Goal: Information Seeking & Learning: Find specific fact

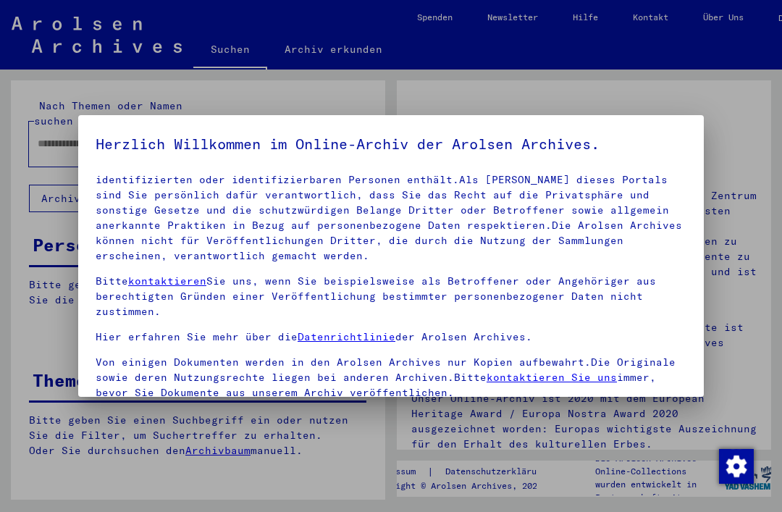
scroll to position [78, 0]
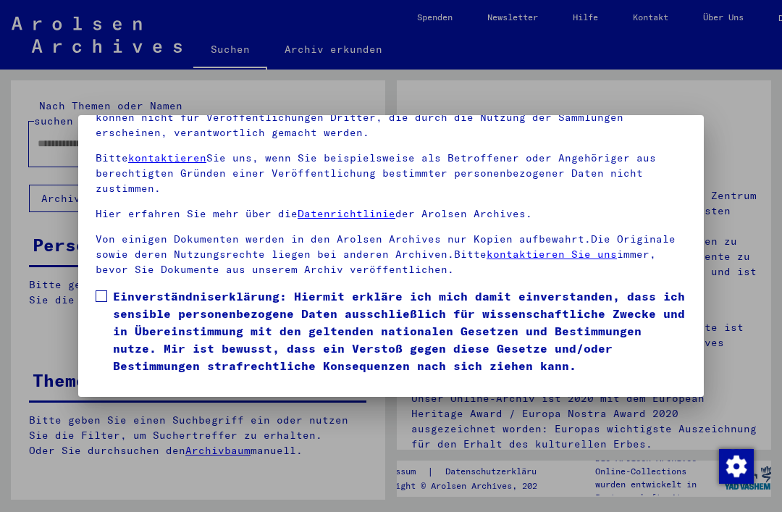
click at [116, 381] on button "Ich stimme zu" at bounding box center [150, 395] width 109 height 28
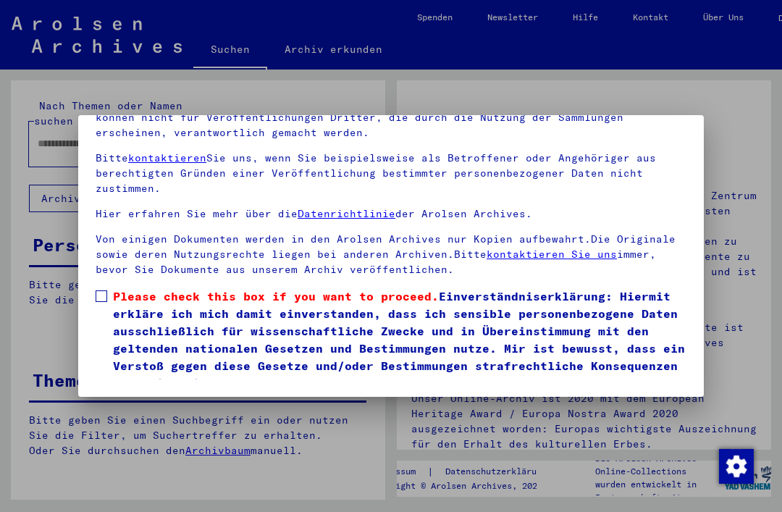
scroll to position [161, 0]
click at [100, 287] on label "Please check this box if you want to proceed. Einverständniserklärung: Hiermit …" at bounding box center [391, 339] width 591 height 104
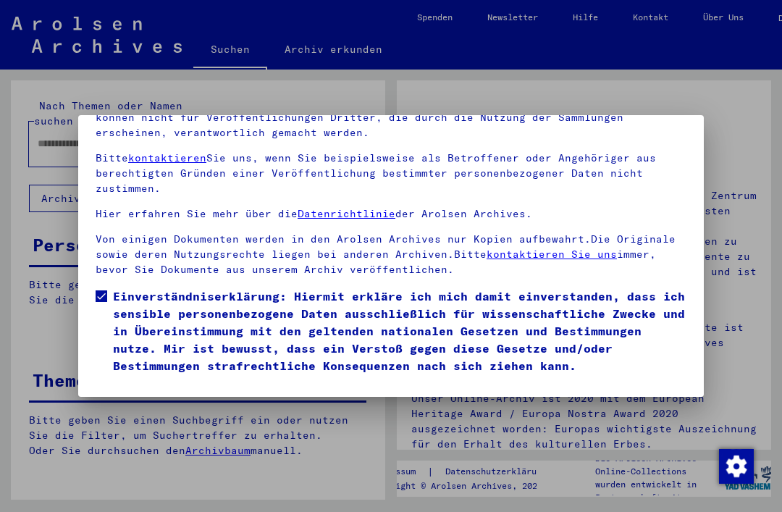
click at [118, 381] on button "Ich stimme zu" at bounding box center [150, 395] width 109 height 28
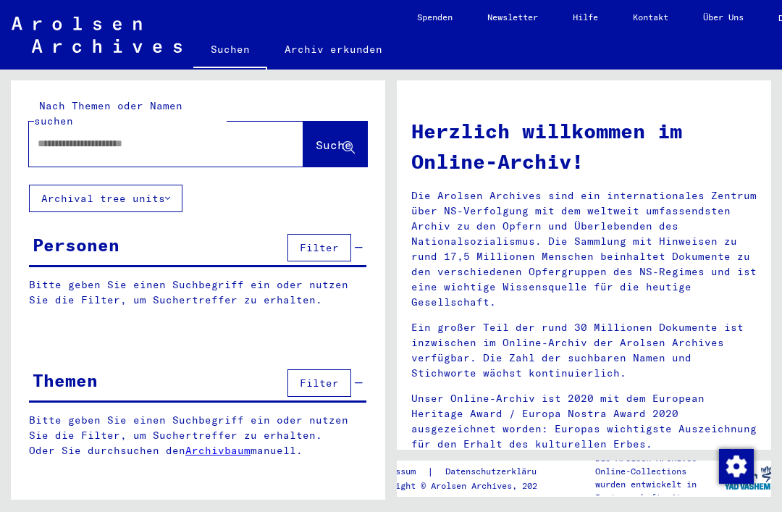
click at [48, 136] on input "text" at bounding box center [149, 143] width 222 height 15
type input "******"
click at [349, 142] on icon at bounding box center [348, 148] width 12 height 12
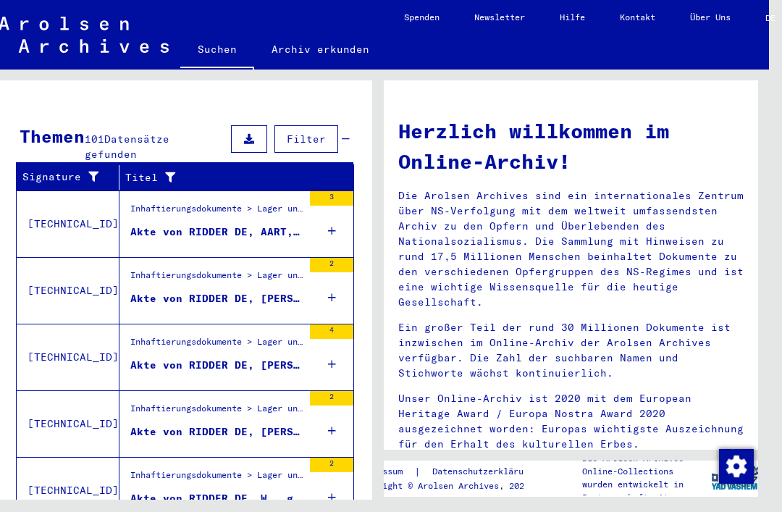
scroll to position [34, 13]
click at [321, 191] on div "3" at bounding box center [331, 223] width 43 height 65
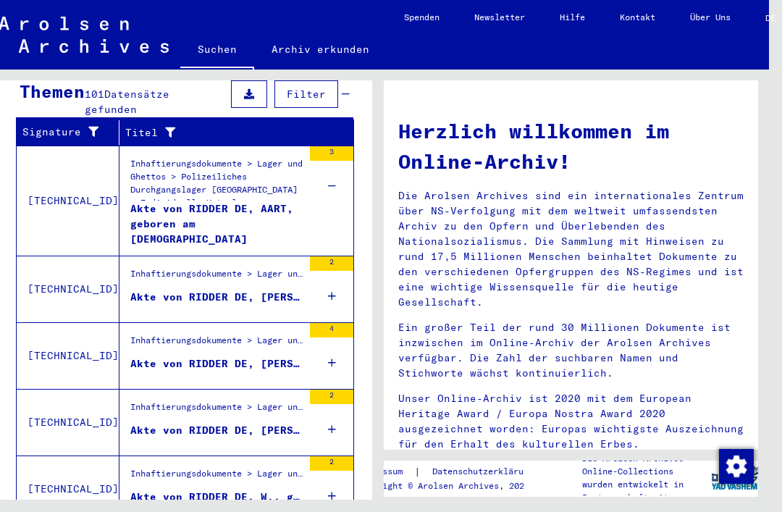
scroll to position [504, 0]
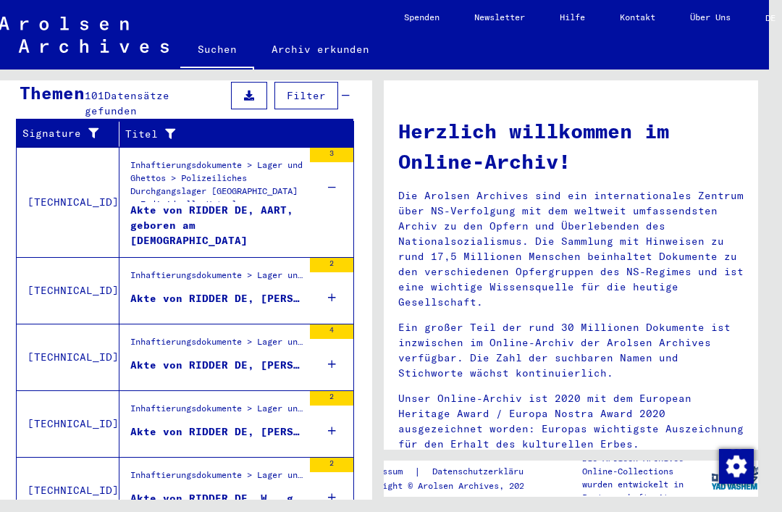
click at [333, 258] on div "2" at bounding box center [331, 265] width 43 height 14
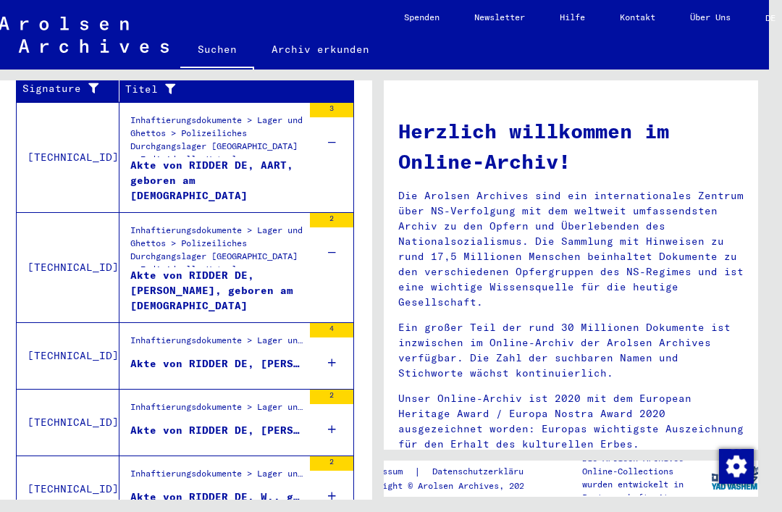
scroll to position [547, 0]
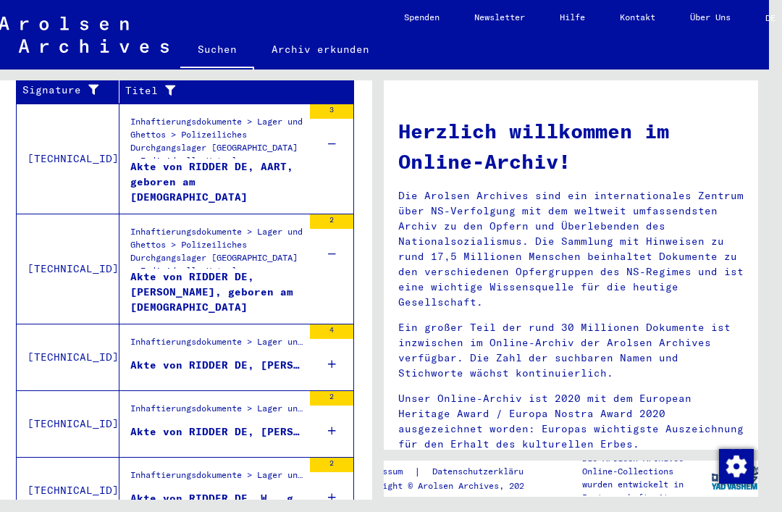
click at [337, 324] on div "4" at bounding box center [331, 356] width 43 height 65
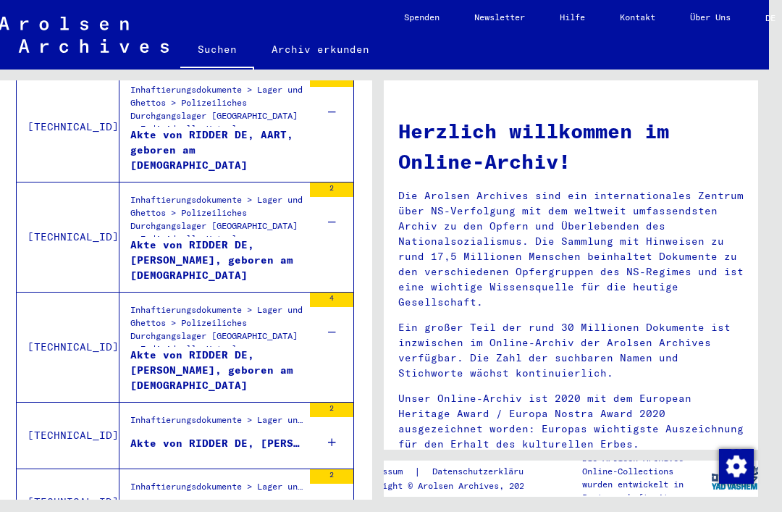
scroll to position [581, 0]
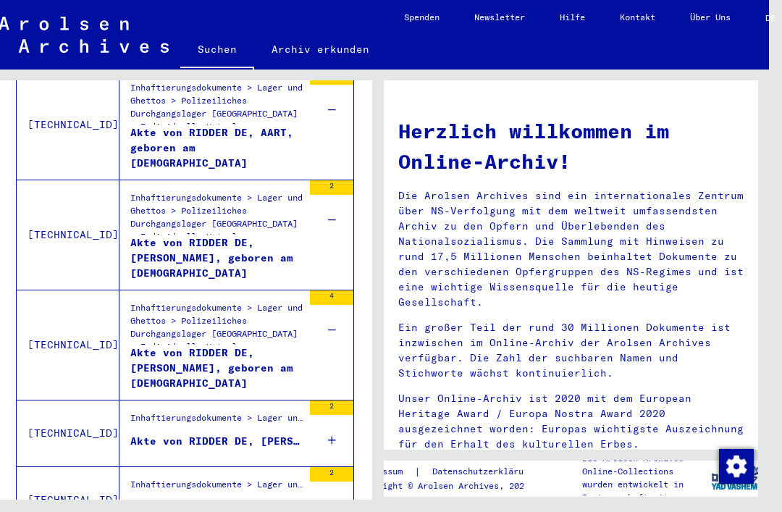
click at [345, 400] on div "2" at bounding box center [331, 407] width 43 height 14
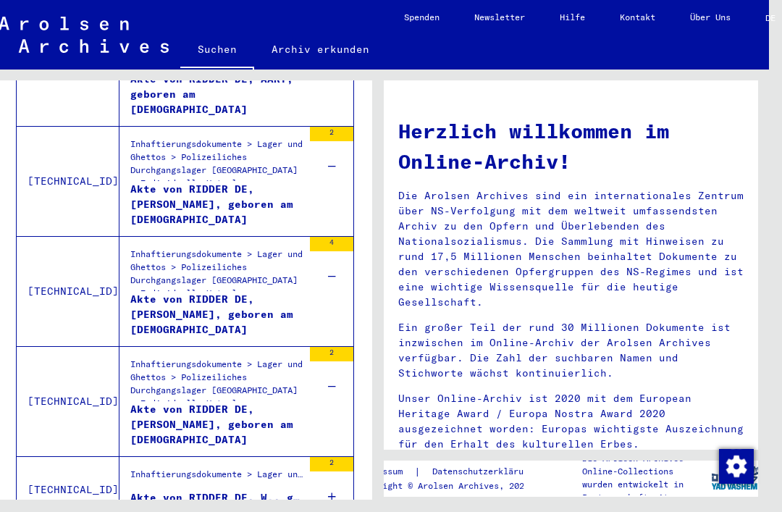
scroll to position [634, 0]
click at [337, 457] on div "2" at bounding box center [331, 464] width 43 height 14
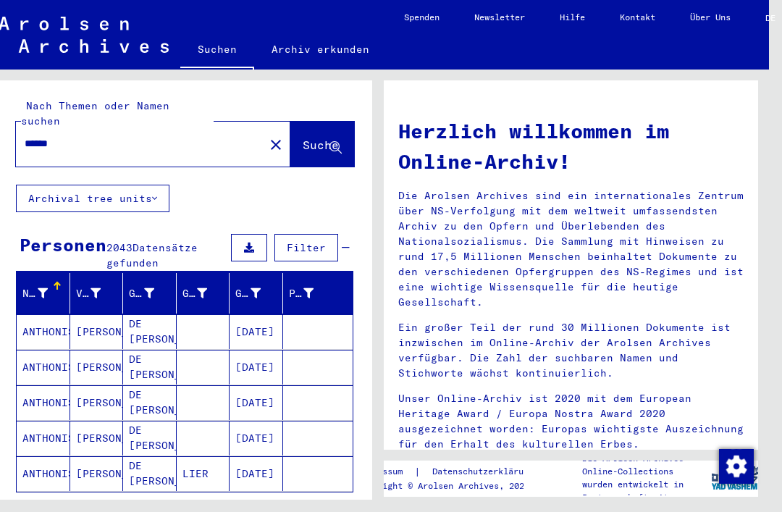
scroll to position [0, 0]
click at [267, 136] on mat-icon "close" at bounding box center [275, 144] width 17 height 17
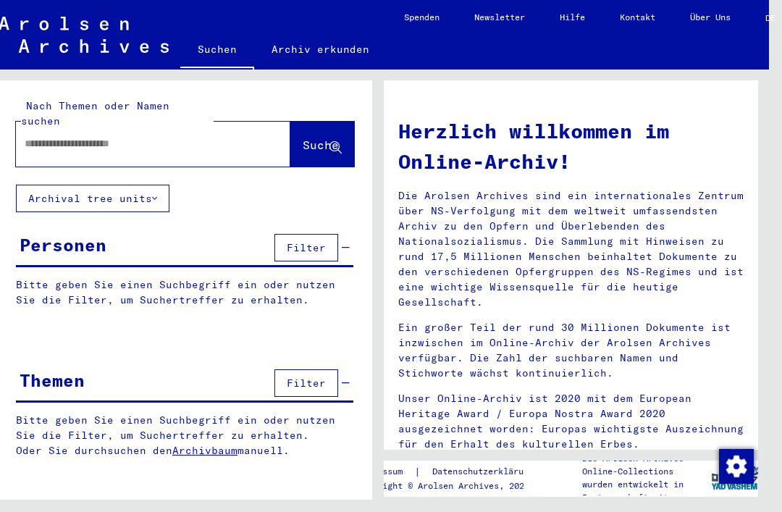
click at [43, 136] on input "text" at bounding box center [136, 143] width 222 height 15
type input "****"
click at [331, 138] on span "Suche" at bounding box center [321, 145] width 36 height 14
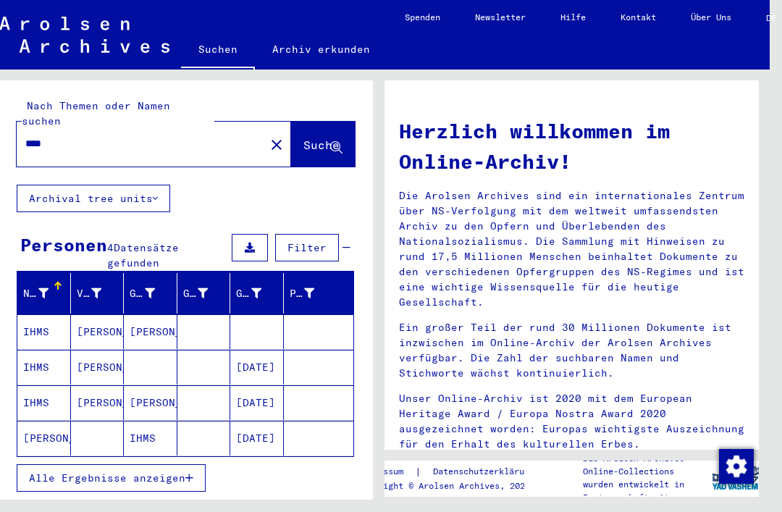
scroll to position [32, 9]
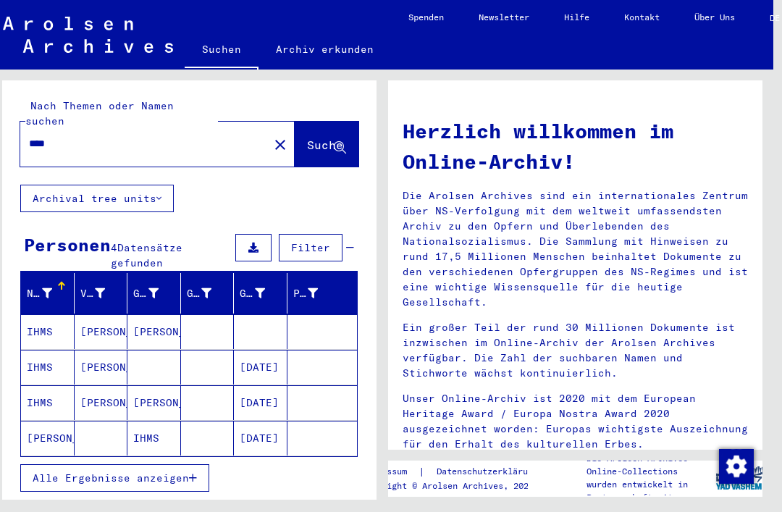
click at [113, 471] on span "Alle Ergebnisse anzeigen" at bounding box center [111, 477] width 156 height 13
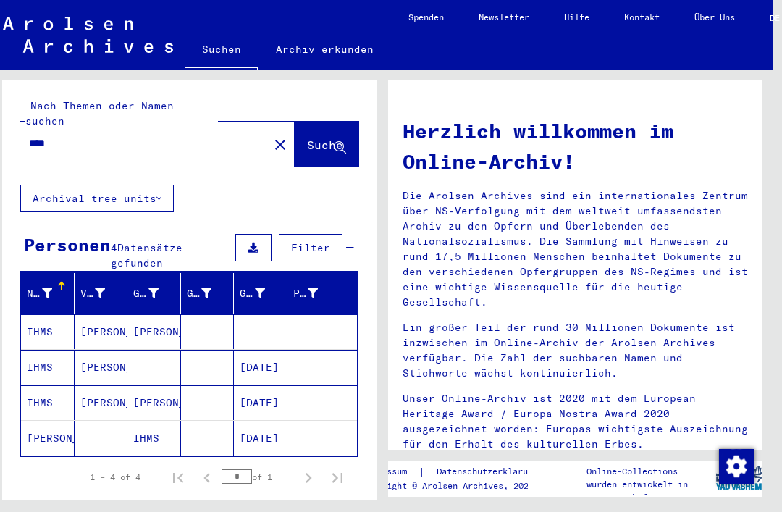
scroll to position [0, 0]
click at [233, 122] on div "**** close" at bounding box center [157, 144] width 274 height 45
click at [271, 130] on button "close" at bounding box center [280, 144] width 29 height 29
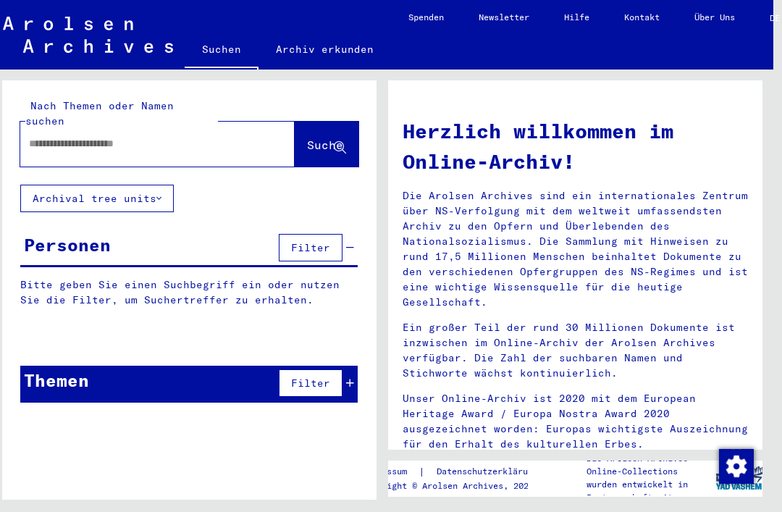
click at [227, 136] on input "text" at bounding box center [140, 143] width 222 height 15
type input "******"
click at [343, 122] on button "Suche" at bounding box center [327, 144] width 64 height 45
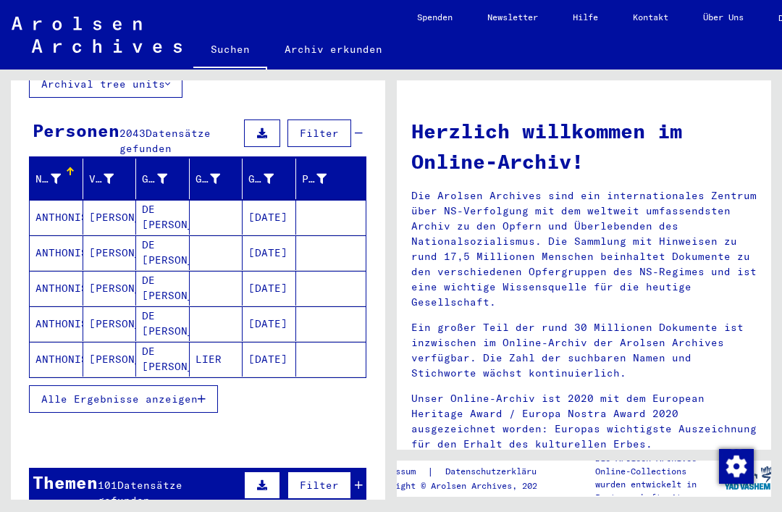
scroll to position [5, 0]
click at [208, 385] on button "Alle Ergebnisse anzeigen" at bounding box center [123, 399] width 189 height 28
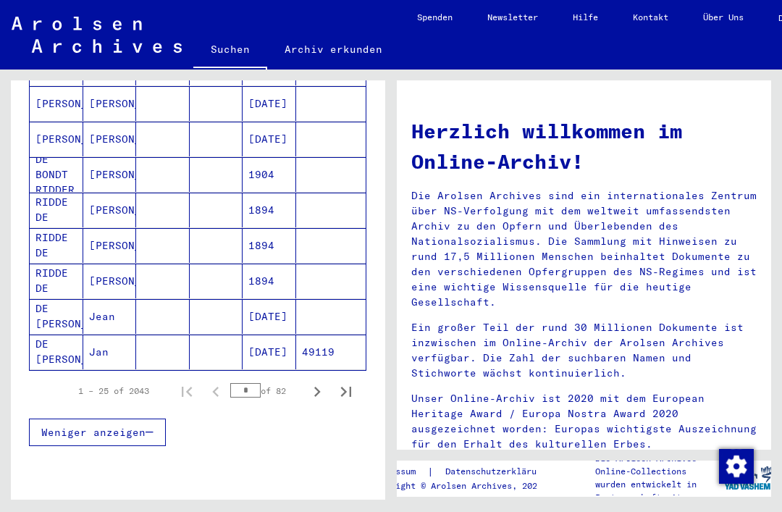
scroll to position [836, 0]
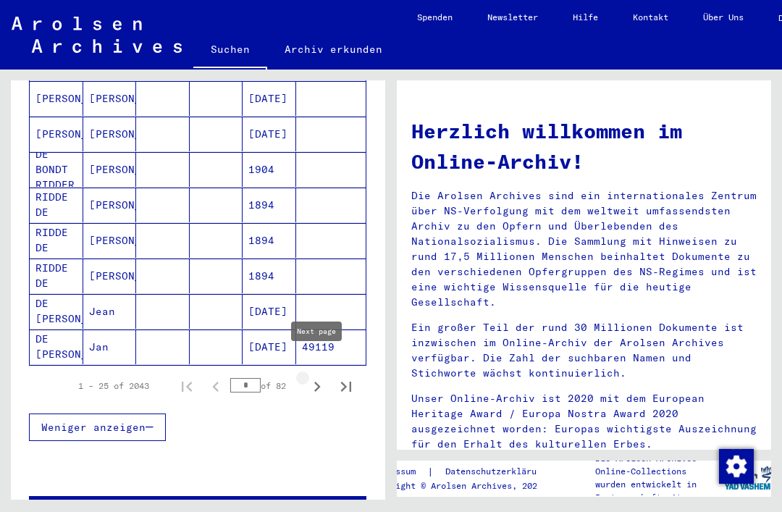
click at [311, 376] on icon "Next page" at bounding box center [317, 386] width 20 height 20
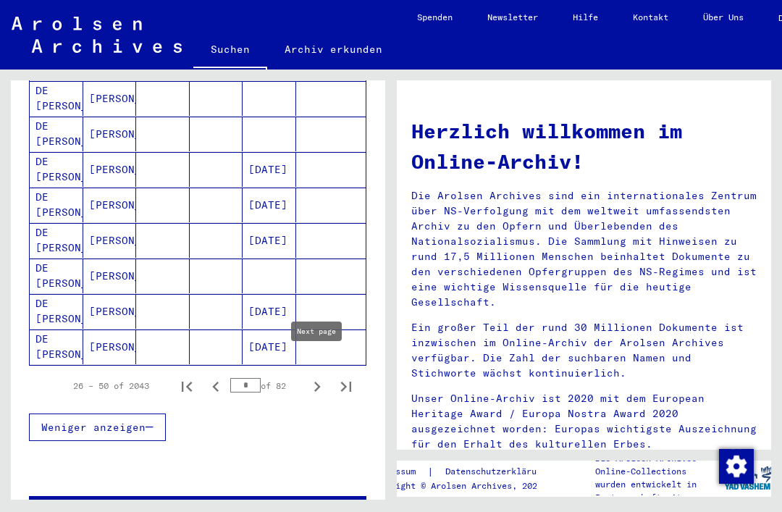
click at [296, 378] on div "26 – 50 of 2043 * of 82" at bounding box center [208, 385] width 305 height 29
click at [297, 375] on div "26 – 50 of 2043 * of 82" at bounding box center [208, 385] width 305 height 29
click at [304, 373] on button "Next page" at bounding box center [317, 385] width 29 height 29
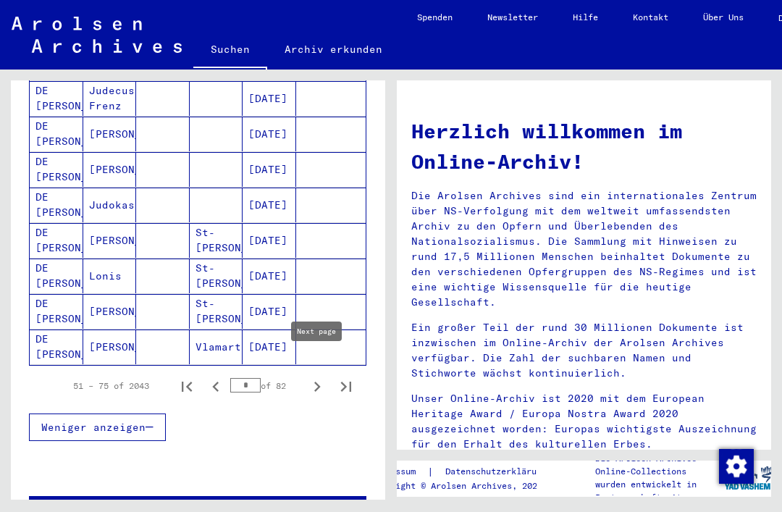
click at [299, 374] on div "51 – 75 of 2043 * of 82" at bounding box center [208, 385] width 305 height 29
click at [303, 376] on button "Next page" at bounding box center [317, 385] width 29 height 29
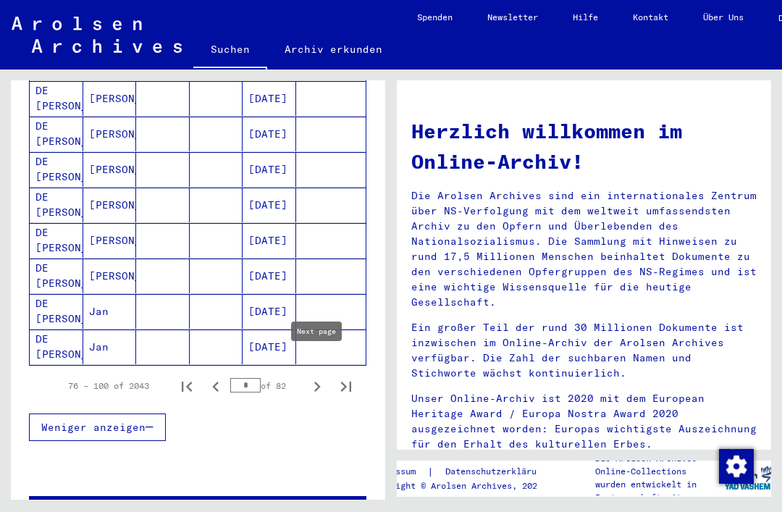
click at [304, 371] on button "Next page" at bounding box center [317, 385] width 29 height 29
click at [303, 371] on button "Next page" at bounding box center [317, 385] width 29 height 29
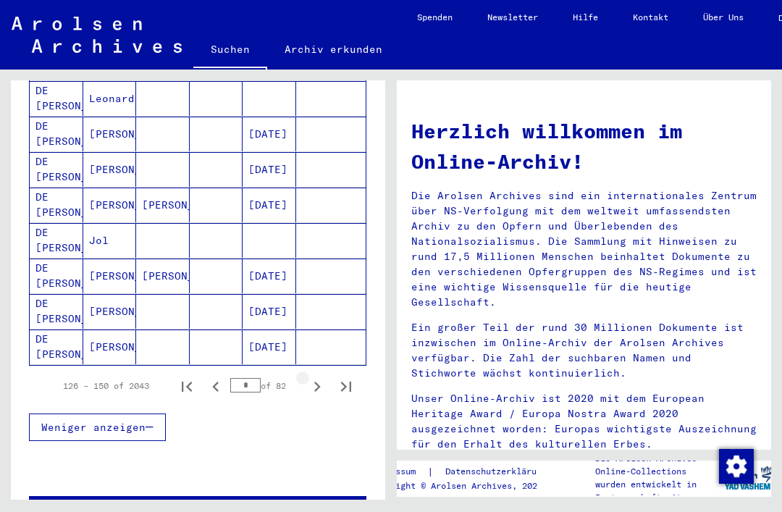
click at [309, 376] on icon "Next page" at bounding box center [317, 386] width 20 height 20
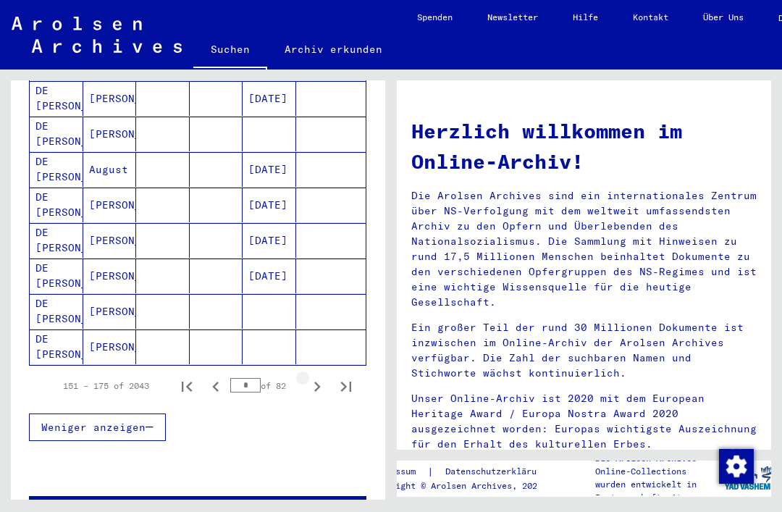
click at [308, 376] on icon "Next page" at bounding box center [317, 386] width 20 height 20
click at [306, 373] on button "Next page" at bounding box center [317, 385] width 29 height 29
click at [305, 371] on button "Next page" at bounding box center [317, 385] width 29 height 29
click at [303, 378] on button "Next page" at bounding box center [317, 385] width 29 height 29
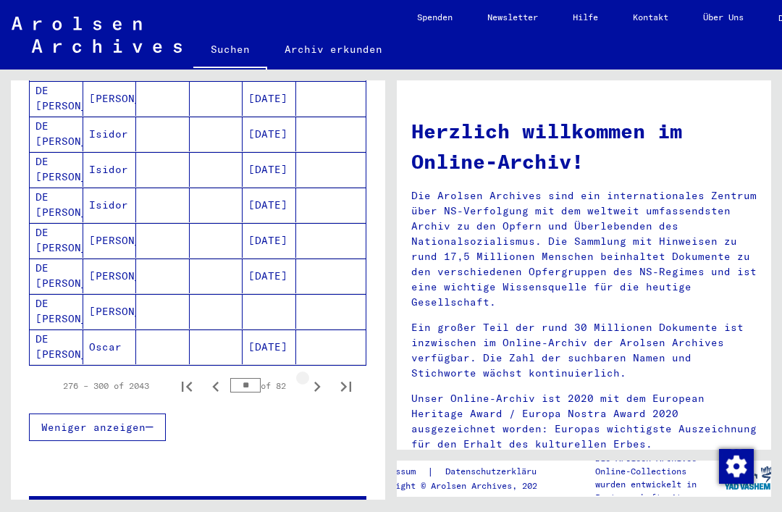
click at [303, 373] on button "Next page" at bounding box center [317, 385] width 29 height 29
click at [303, 375] on button "Next page" at bounding box center [317, 385] width 29 height 29
click at [304, 376] on button "Next page" at bounding box center [317, 385] width 29 height 29
click at [308, 376] on button "Next page" at bounding box center [317, 385] width 29 height 29
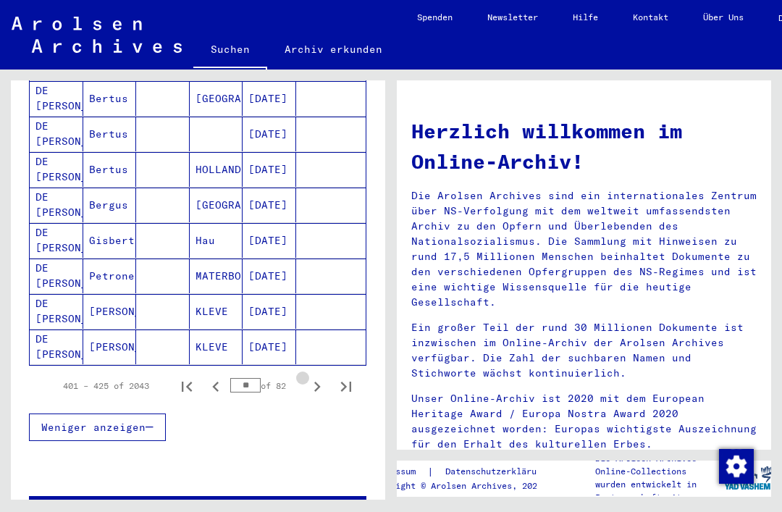
click at [308, 376] on icon "Next page" at bounding box center [317, 386] width 20 height 20
click at [303, 383] on div "426 – 450 of 2043 ** of 82" at bounding box center [197, 386] width 337 height 41
click at [300, 381] on div "426 – 450 of 2043 ** of 82" at bounding box center [197, 386] width 337 height 41
click at [303, 378] on button "Next page" at bounding box center [317, 385] width 29 height 29
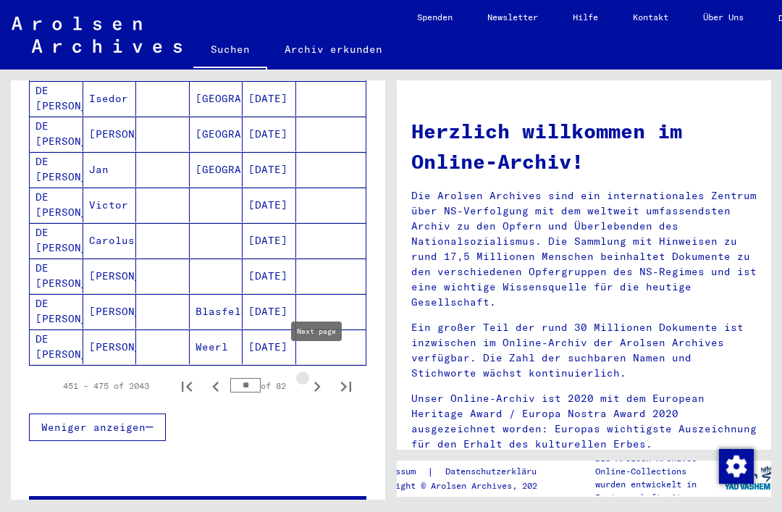
click at [305, 376] on button "Next page" at bounding box center [317, 385] width 29 height 29
type input "**"
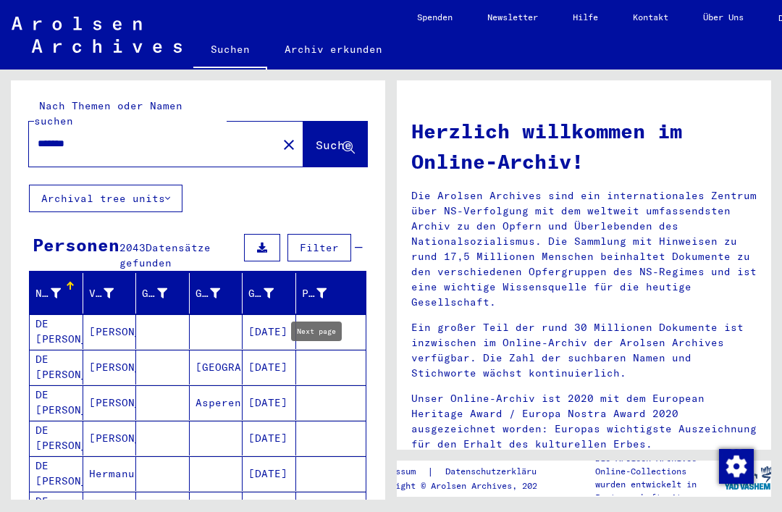
scroll to position [0, 0]
click at [274, 130] on button "close" at bounding box center [288, 144] width 29 height 29
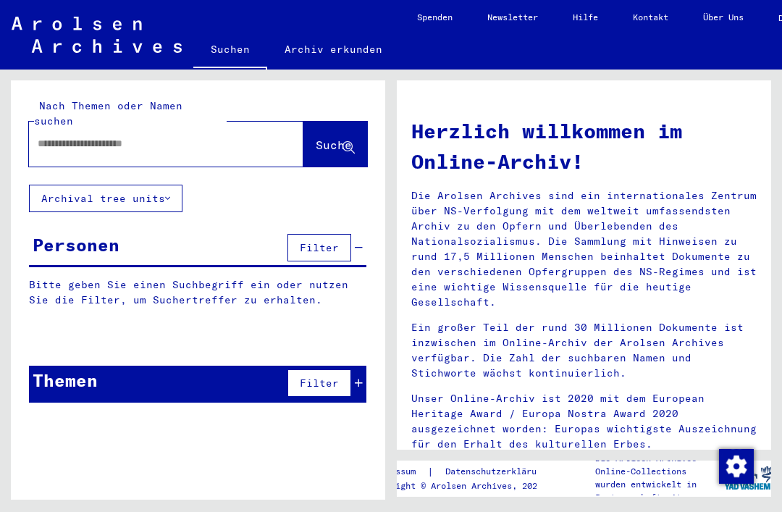
click at [224, 136] on input "text" at bounding box center [149, 143] width 222 height 15
type input "**********"
click at [336, 138] on span "Suche" at bounding box center [335, 145] width 39 height 15
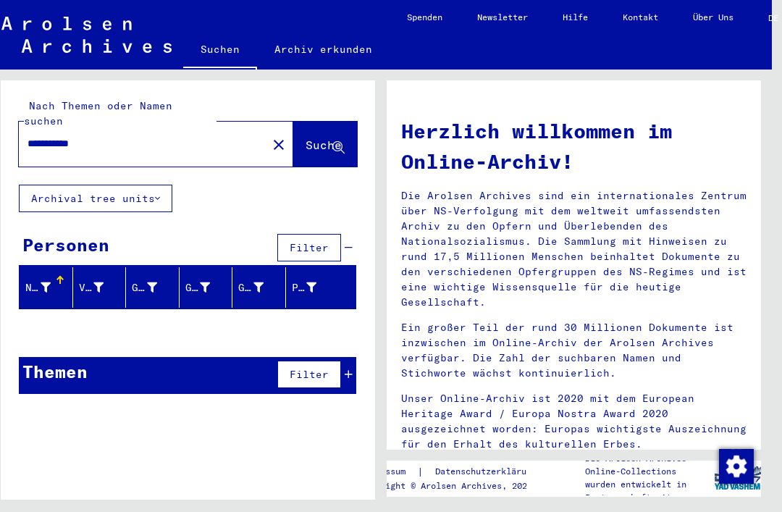
scroll to position [0, 10]
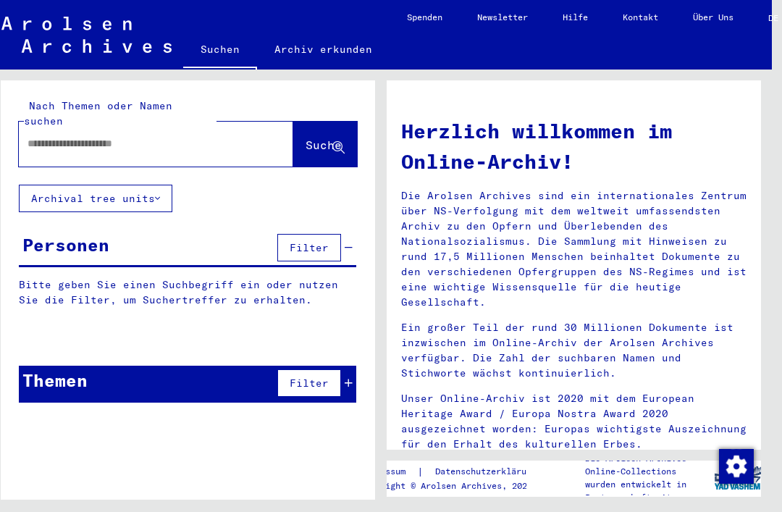
type input "******"
